Goal: Navigation & Orientation: Find specific page/section

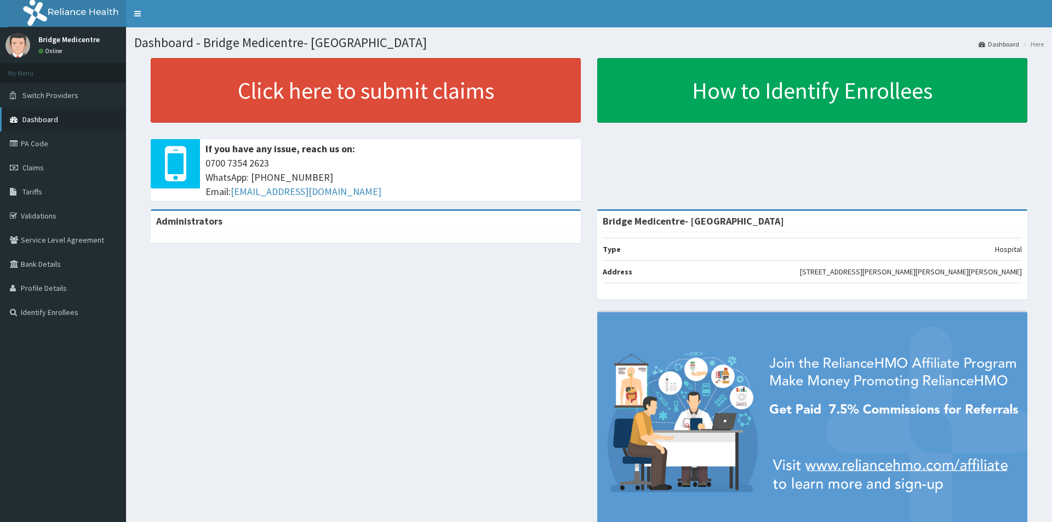
click at [51, 118] on span "Dashboard" at bounding box center [40, 119] width 36 height 10
click at [54, 125] on link "Dashboard" at bounding box center [63, 119] width 126 height 24
click at [63, 96] on span "Switch Providers" at bounding box center [50, 95] width 56 height 10
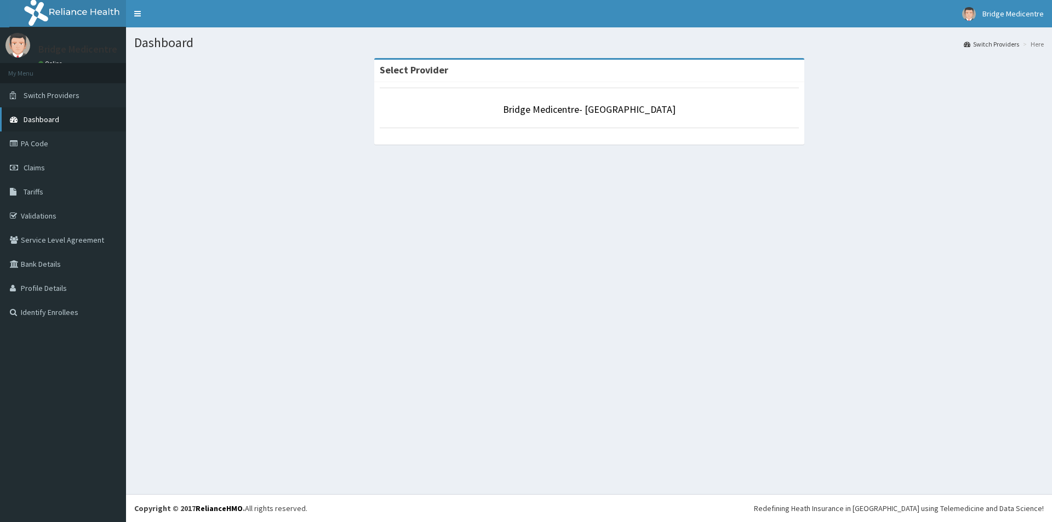
click at [60, 114] on link "Dashboard" at bounding box center [63, 119] width 126 height 24
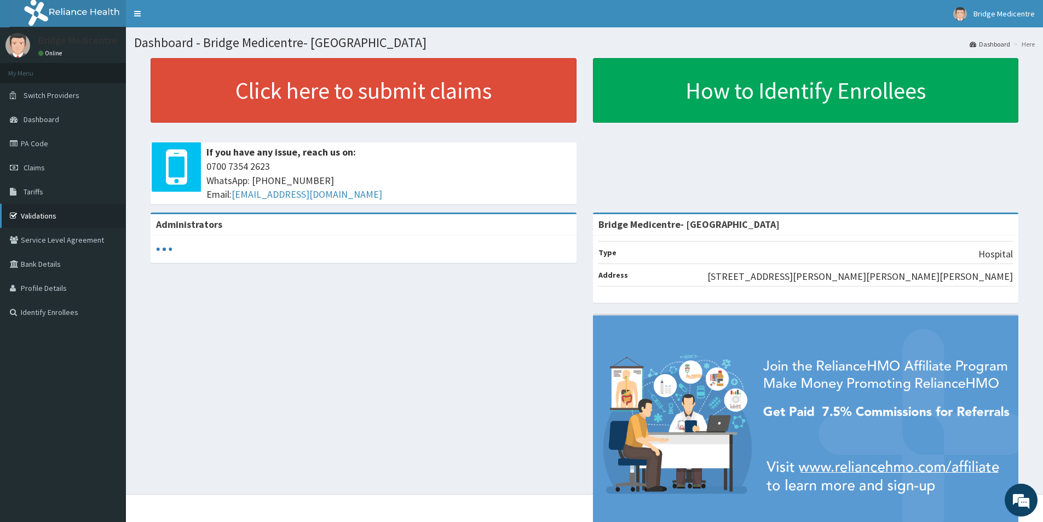
click at [42, 212] on link "Validations" at bounding box center [63, 216] width 126 height 24
